Goal: Unclear: Browse casually

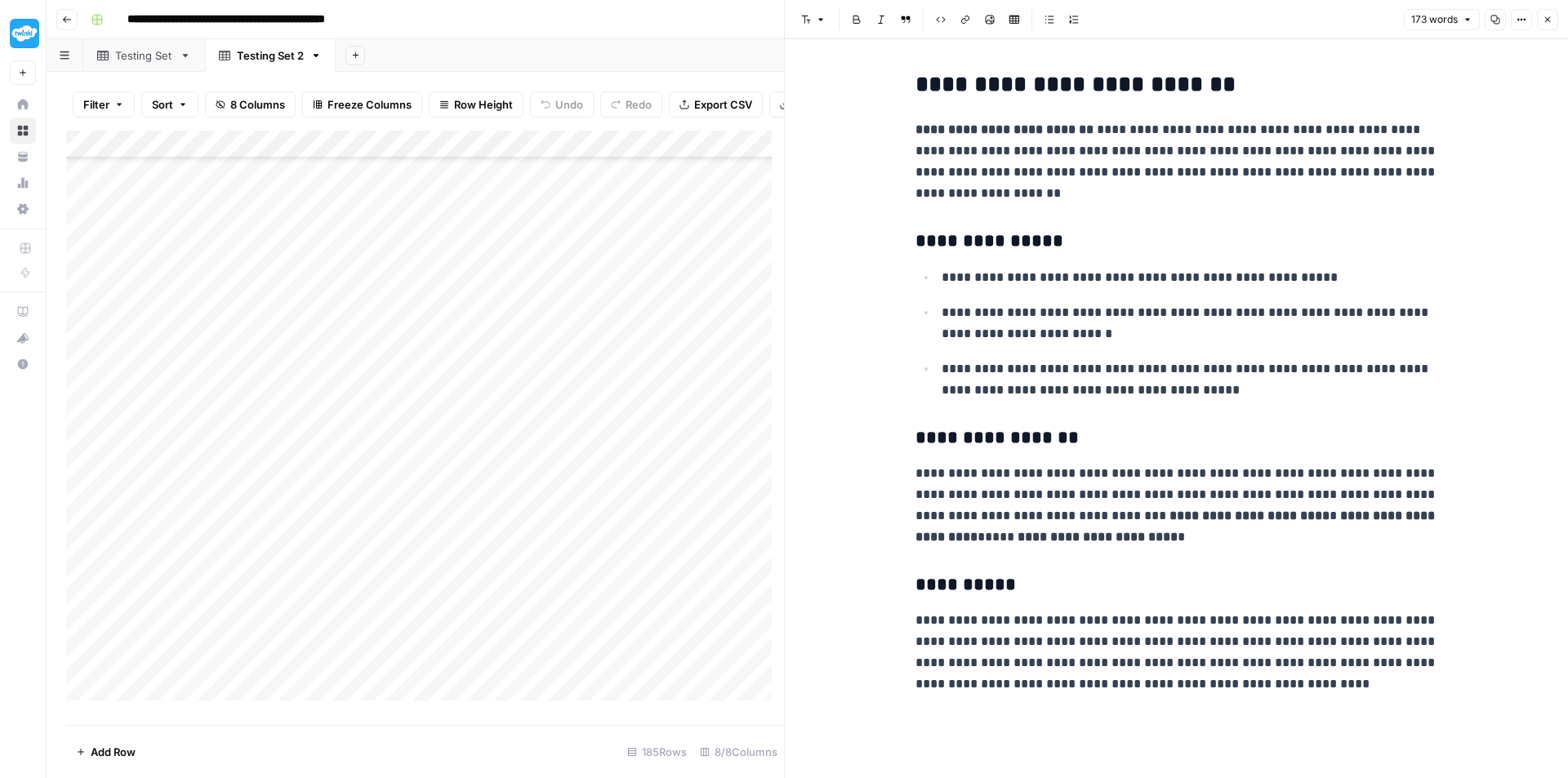
scroll to position [4621, 0]
